Goal: Download file/media

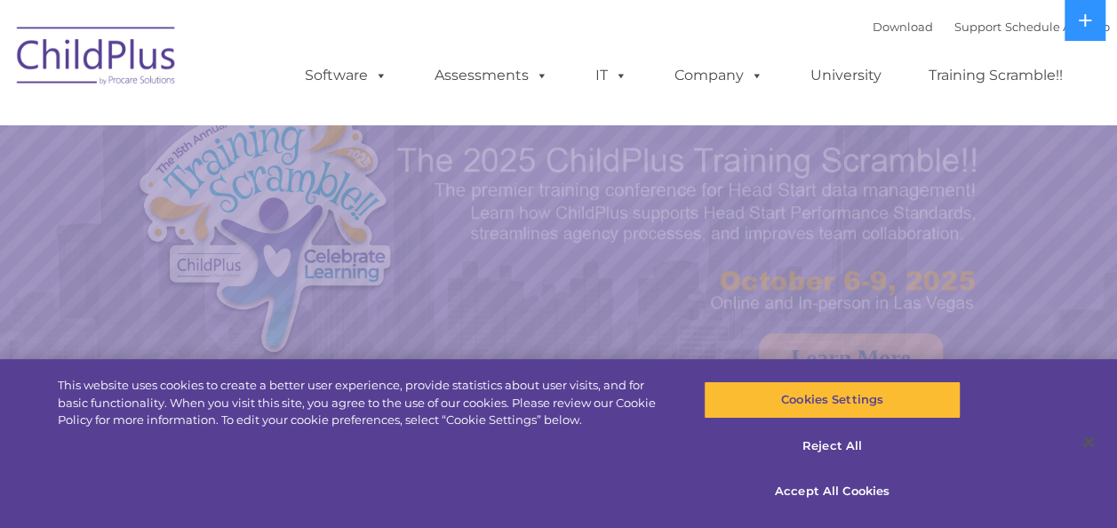
select select "MEDIUM"
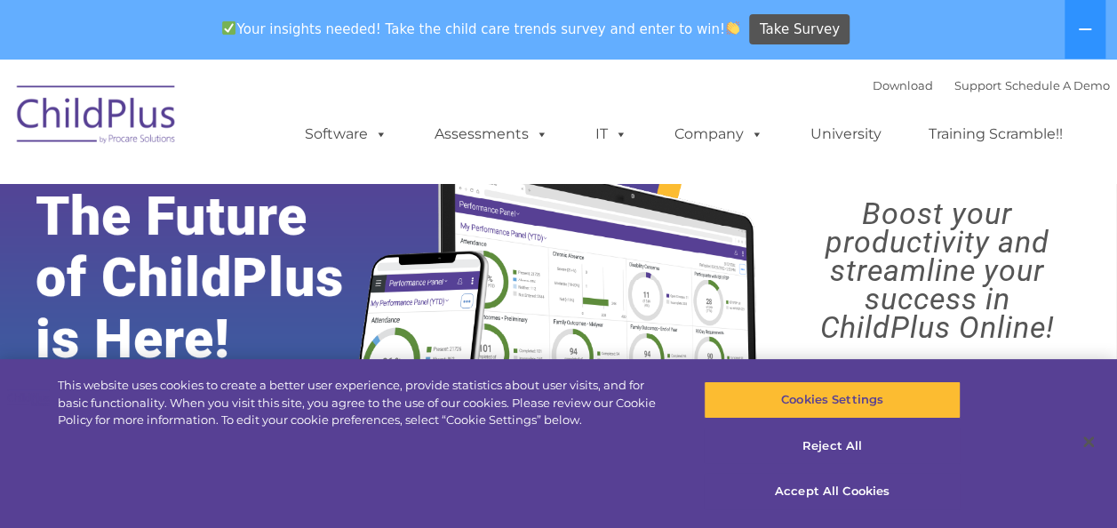
click at [147, 124] on img at bounding box center [97, 117] width 178 height 89
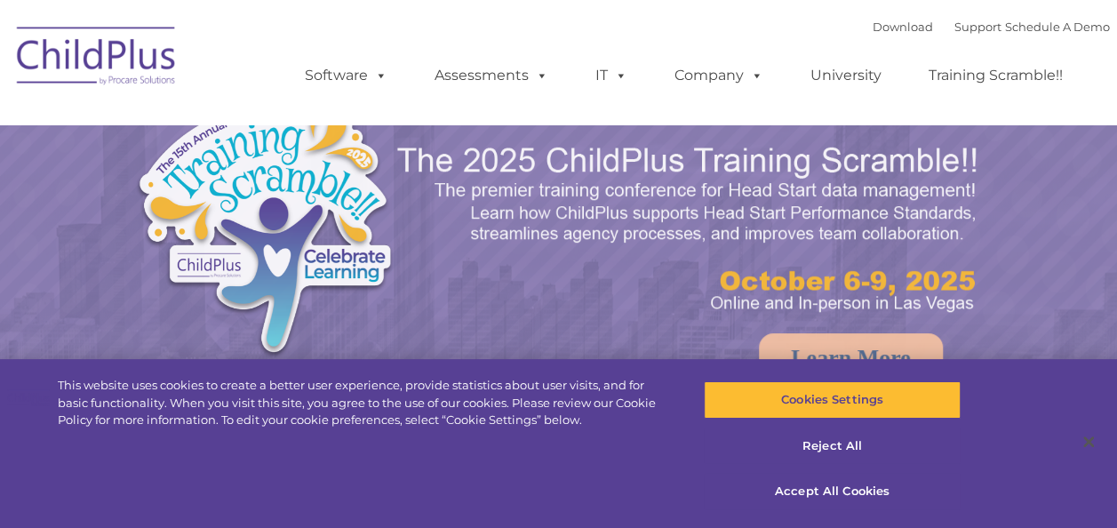
select select "MEDIUM"
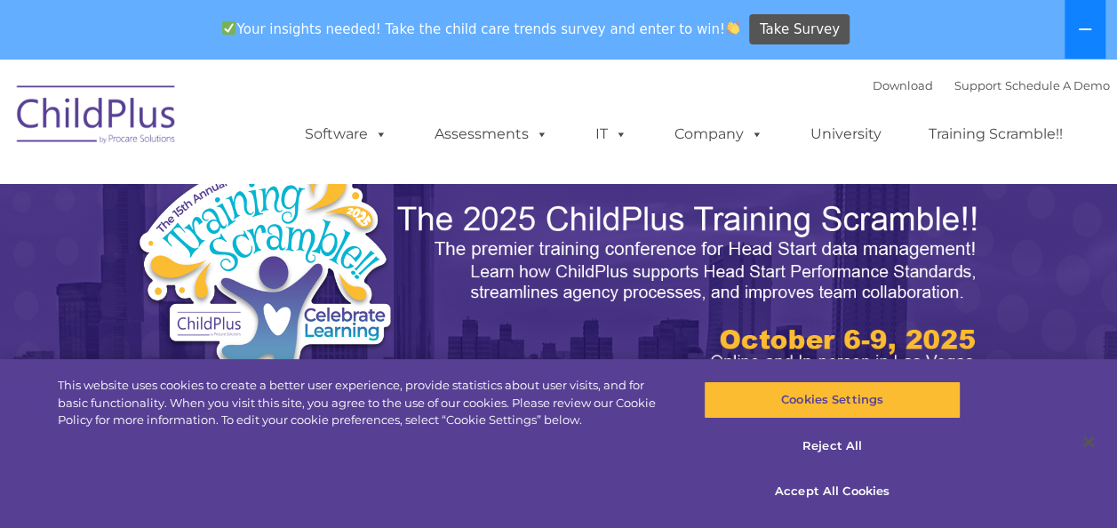
click at [1093, 38] on button at bounding box center [1085, 29] width 41 height 59
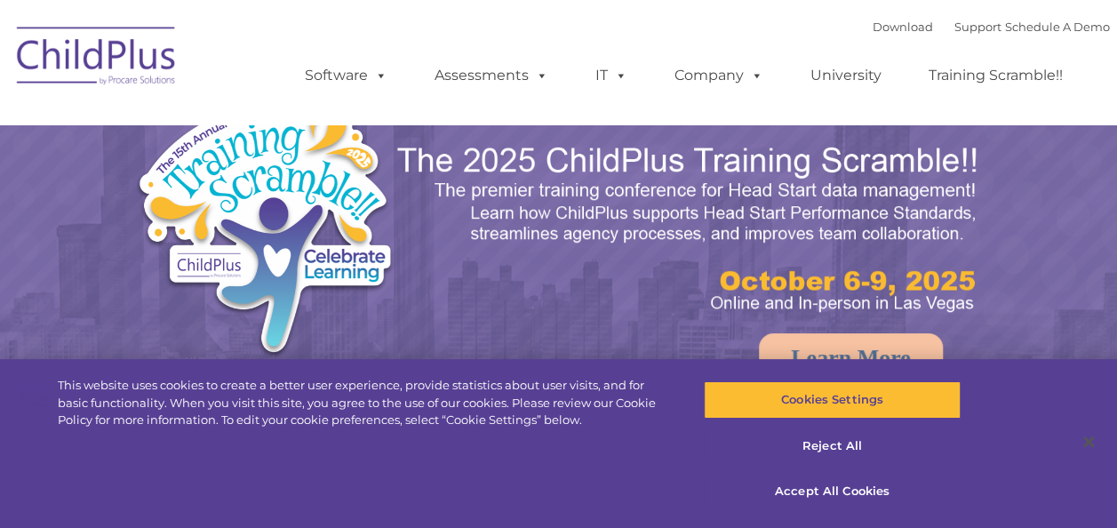
select select "MEDIUM"
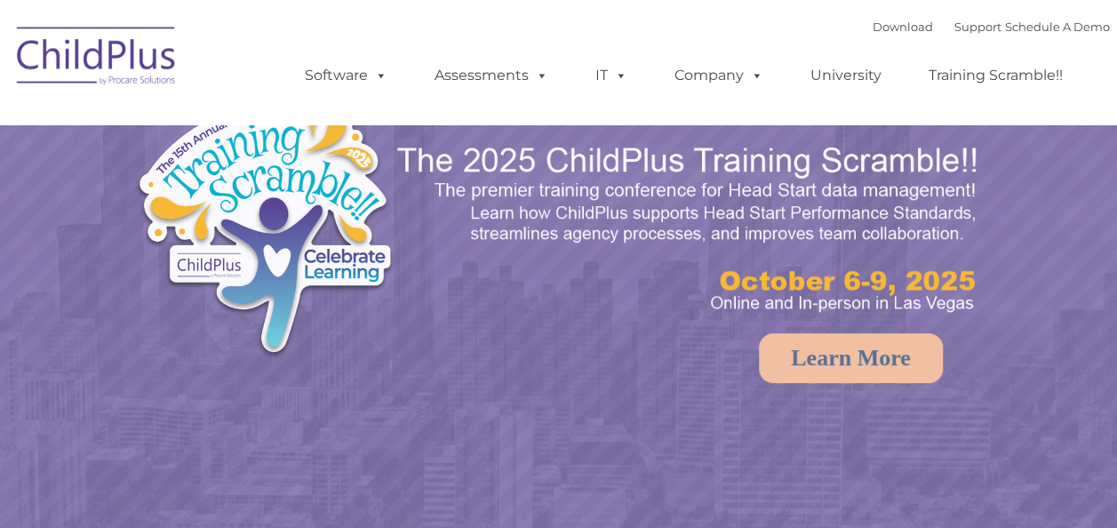
select select "MEDIUM"
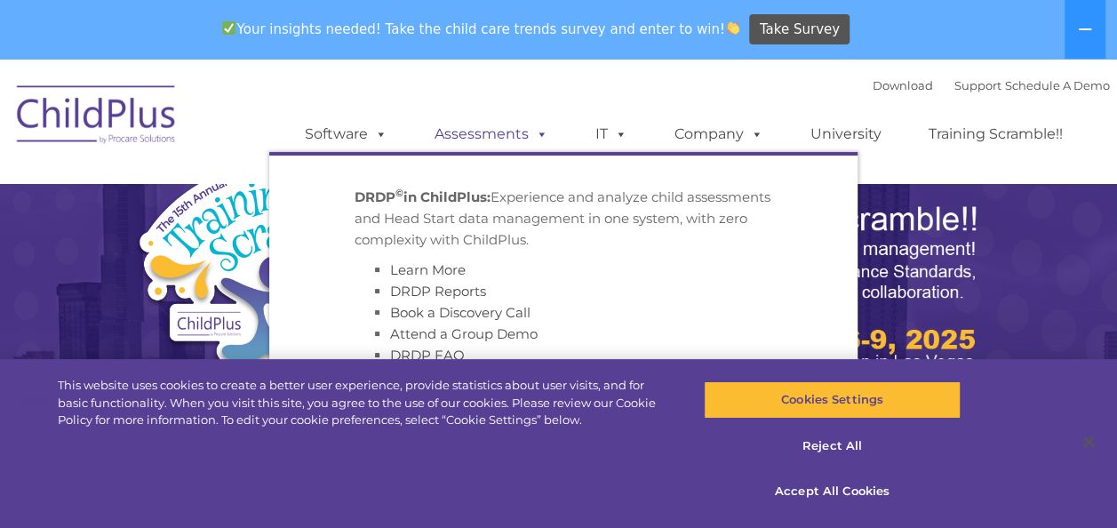
click at [521, 133] on link "Assessments" at bounding box center [491, 134] width 149 height 36
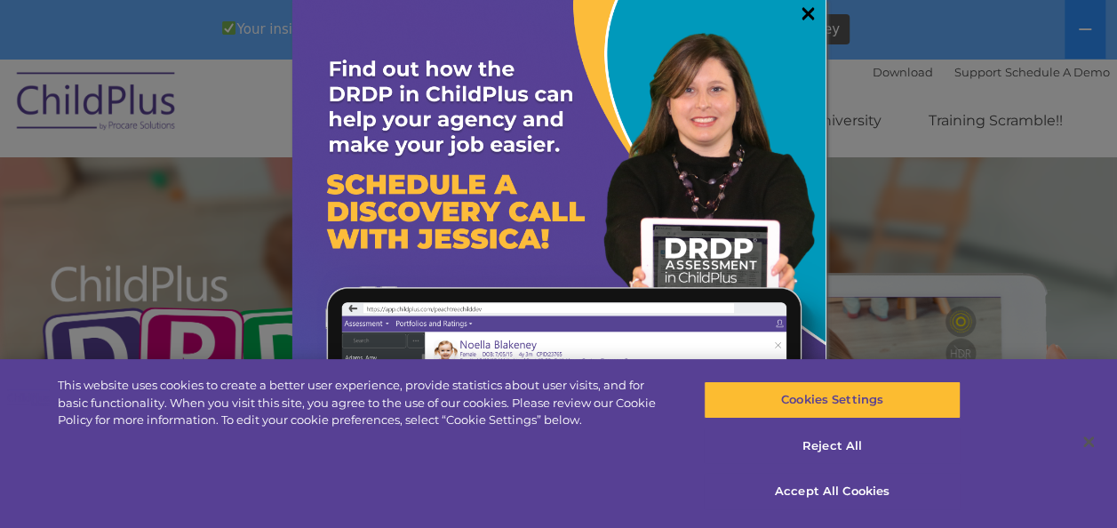
click at [798, 13] on link "×" at bounding box center [808, 13] width 20 height 18
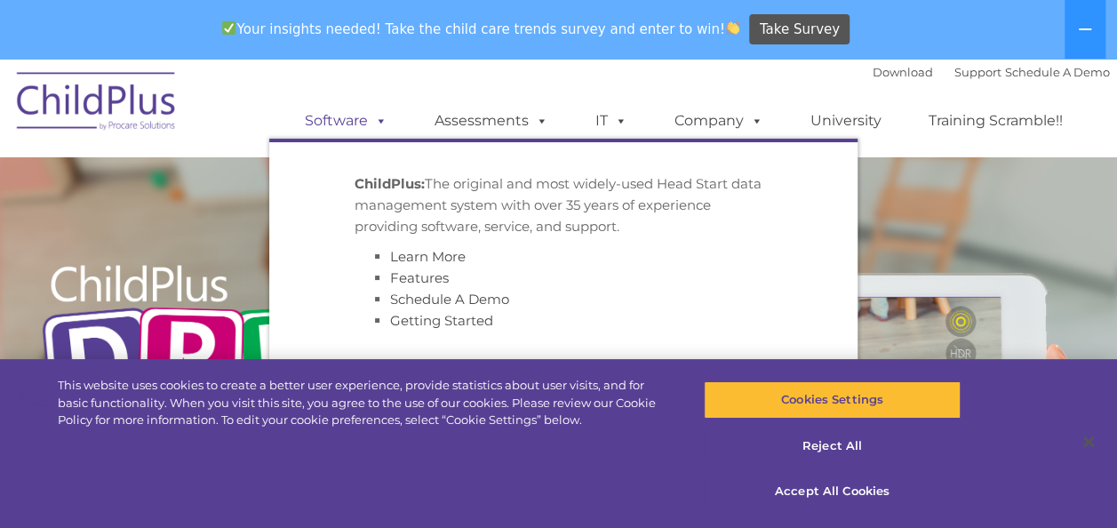
click at [366, 117] on link "Software" at bounding box center [346, 121] width 118 height 36
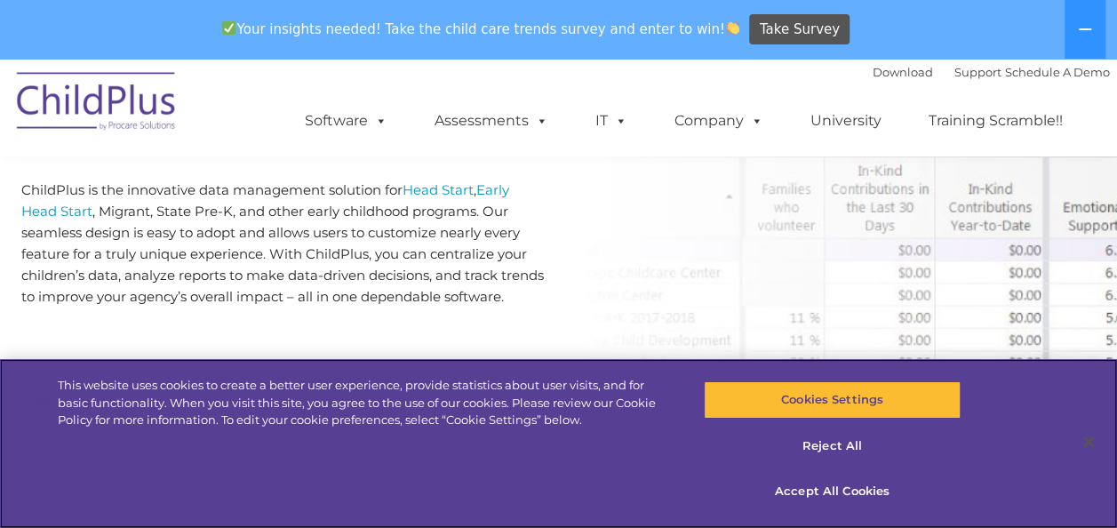
scroll to position [999, 0]
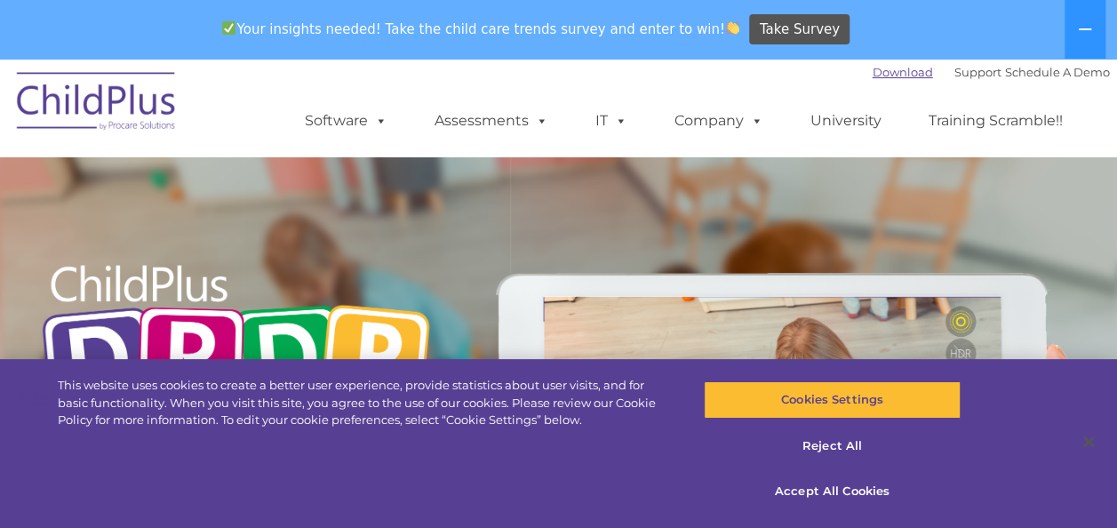
click at [874, 73] on link "Download" at bounding box center [903, 72] width 60 height 14
